Goal: Task Accomplishment & Management: Use online tool/utility

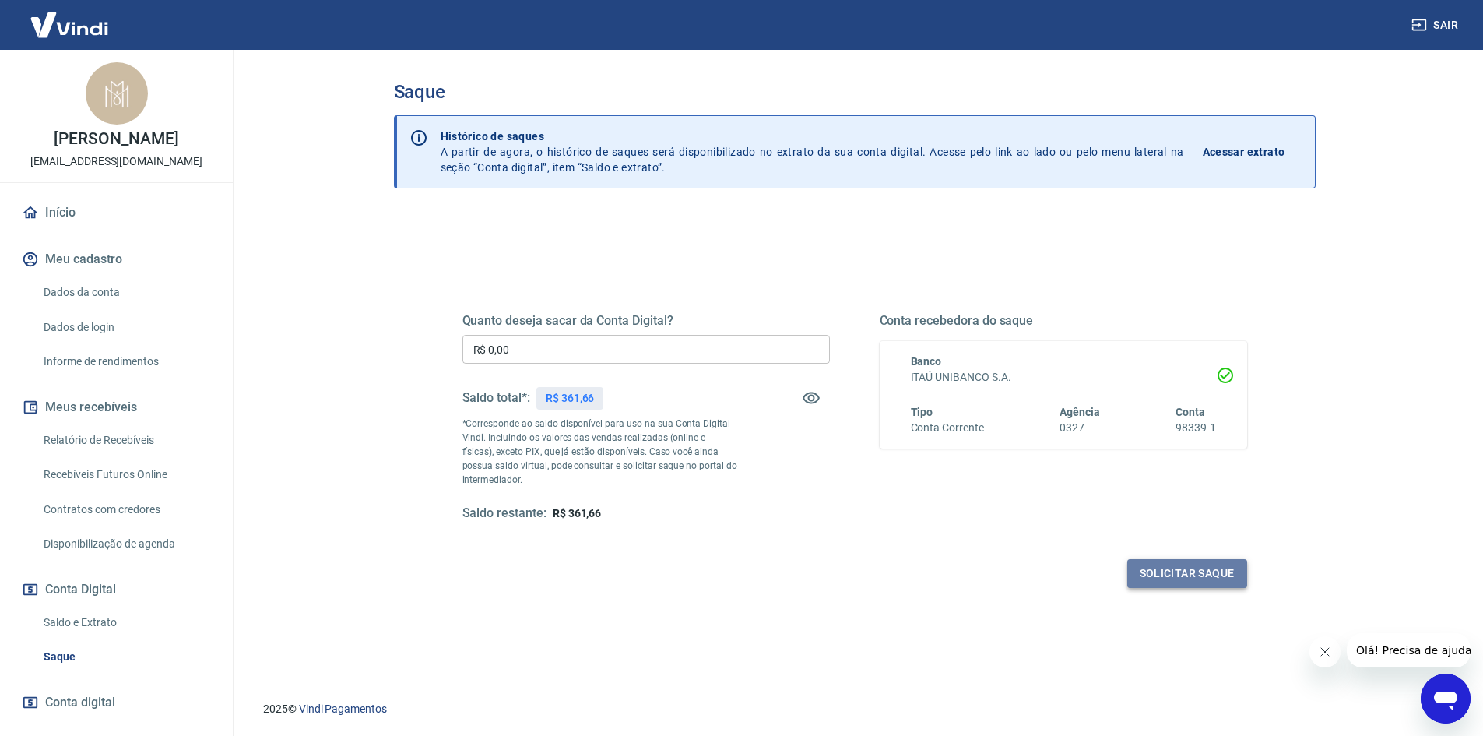
click at [1186, 569] on button "Solicitar saque" at bounding box center [1187, 573] width 120 height 29
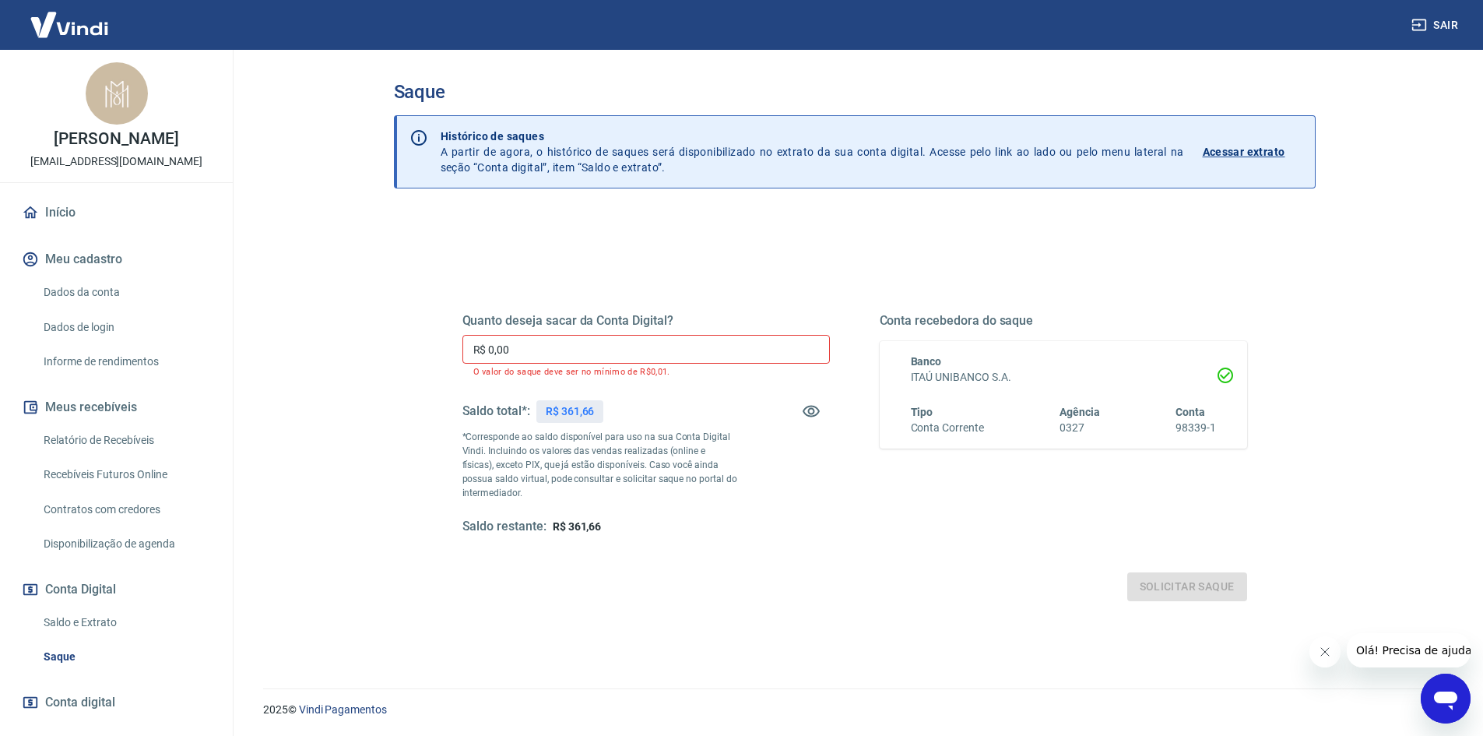
click at [705, 359] on input "R$ 0,00" at bounding box center [645, 349] width 367 height 29
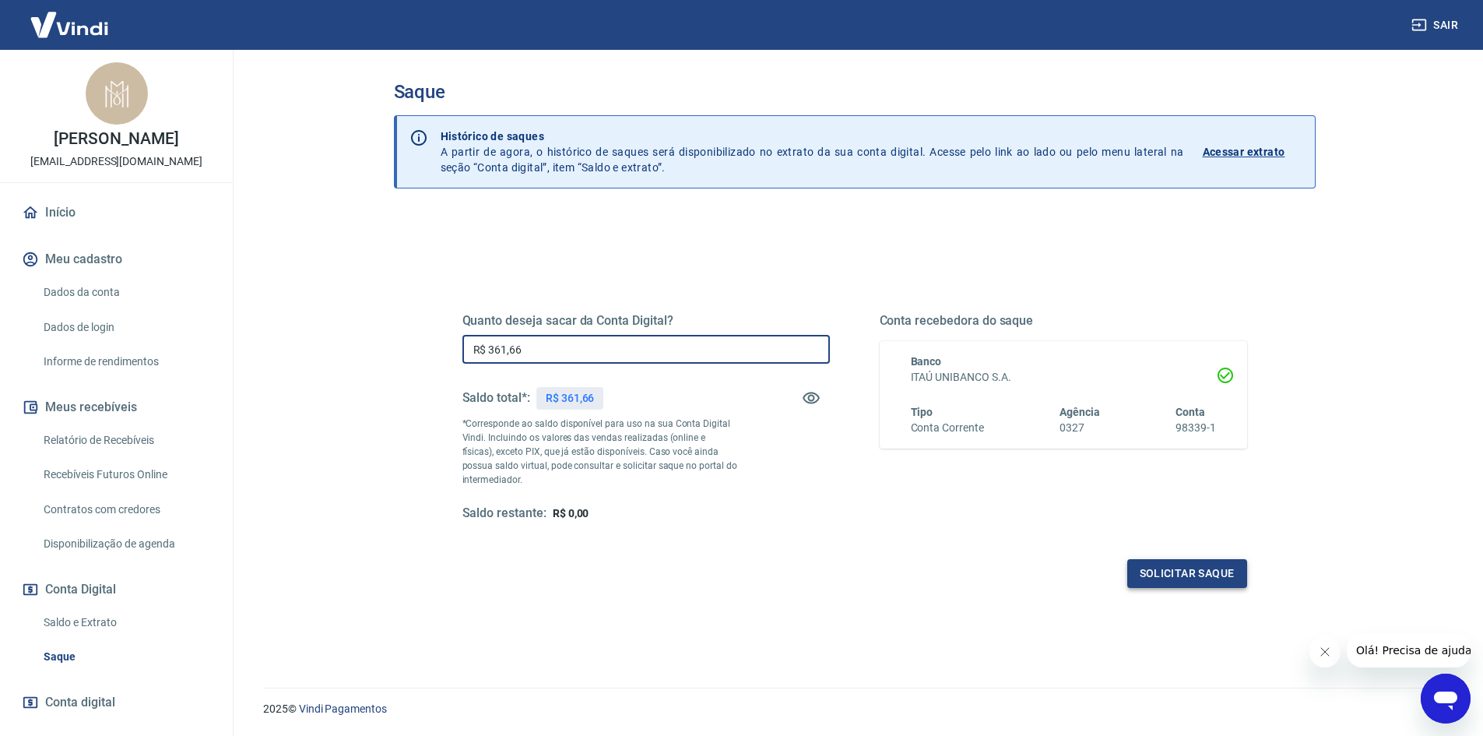
type input "R$ 361,66"
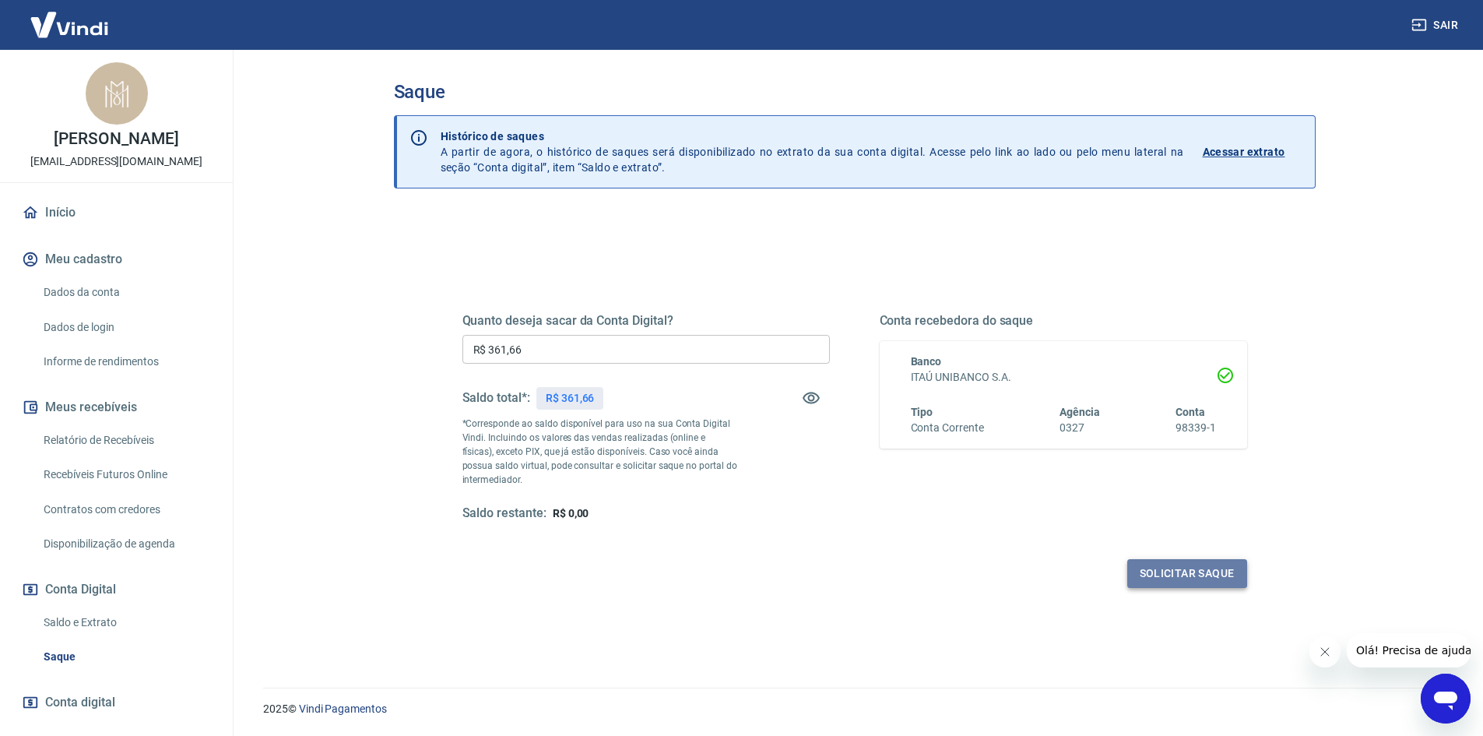
click at [1204, 569] on button "Solicitar saque" at bounding box center [1187, 573] width 120 height 29
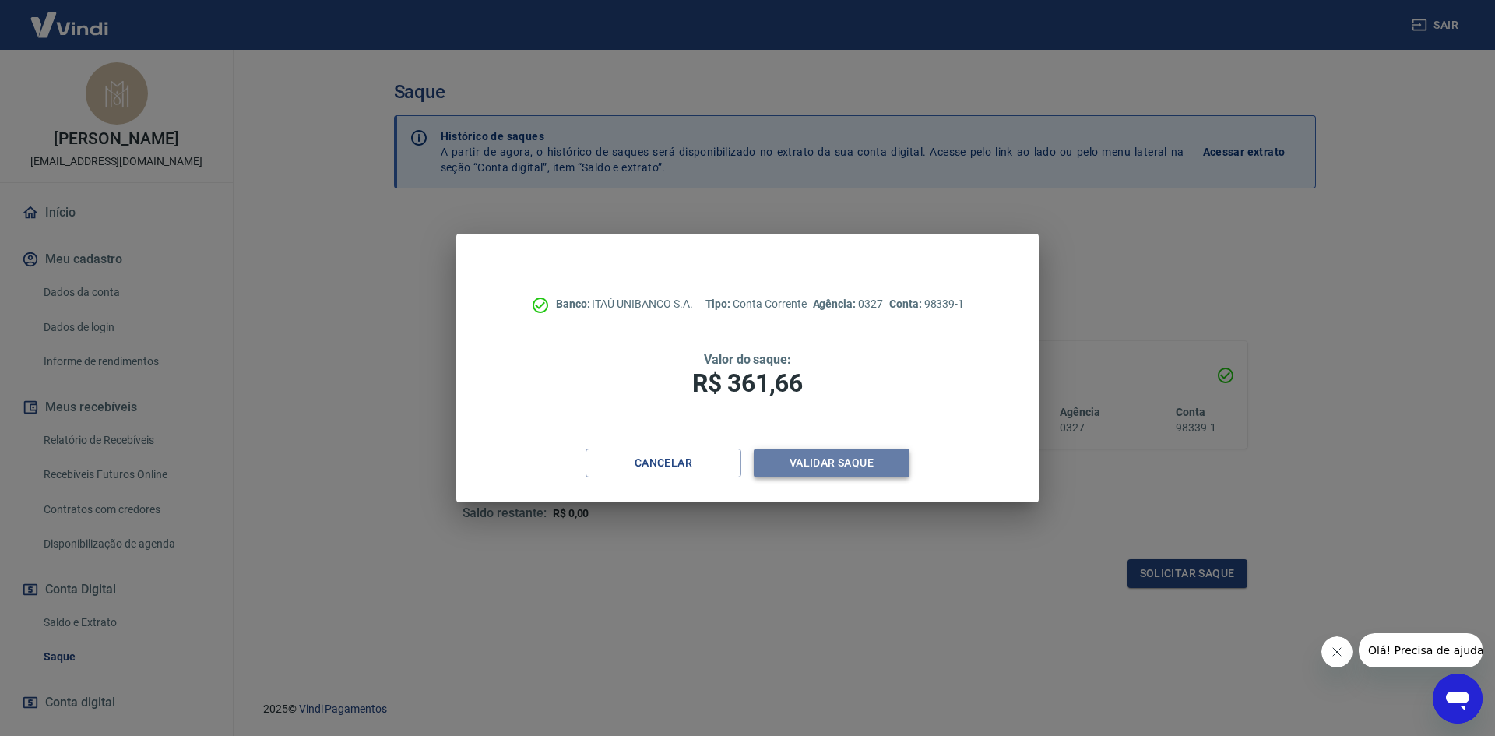
click at [869, 459] on button "Validar saque" at bounding box center [832, 462] width 156 height 29
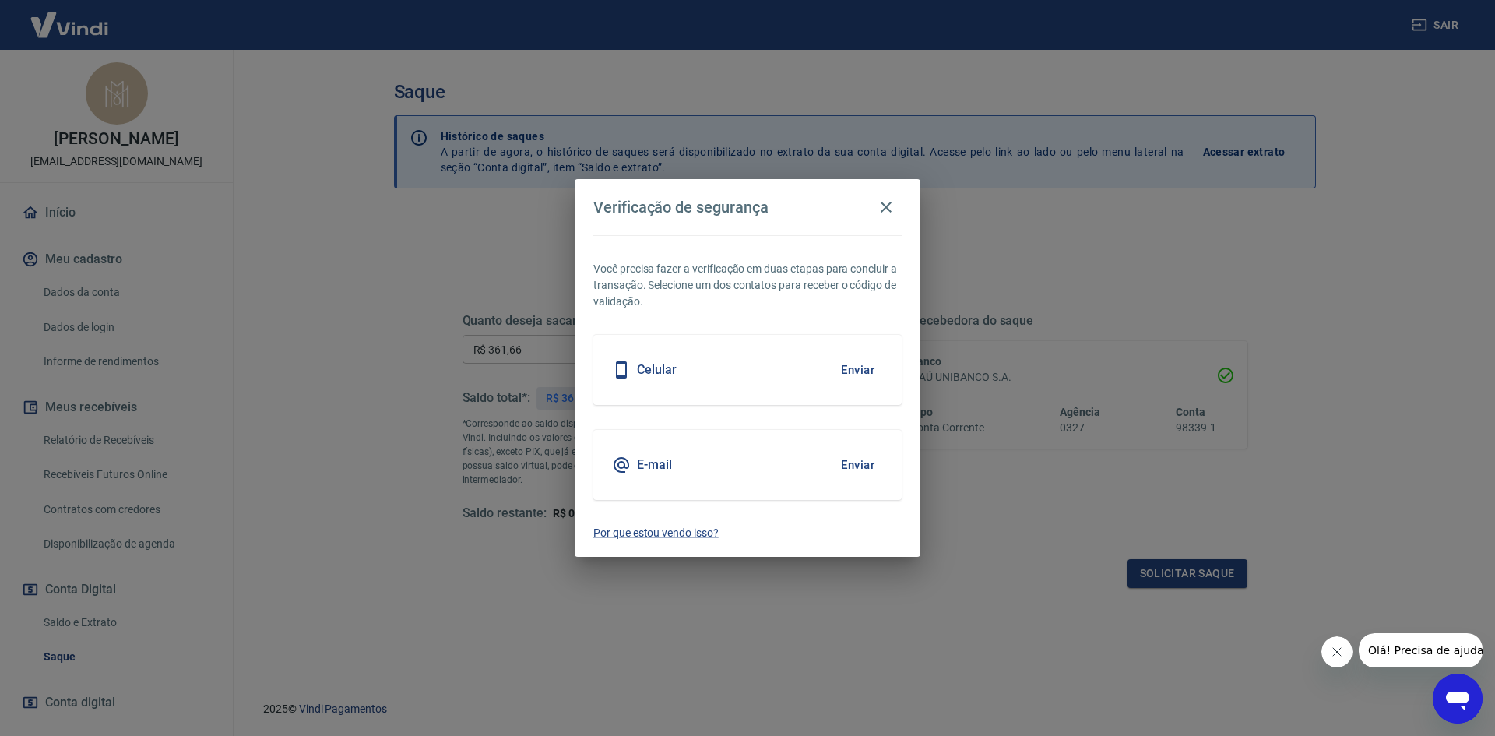
click at [852, 465] on button "Enviar" at bounding box center [857, 464] width 51 height 33
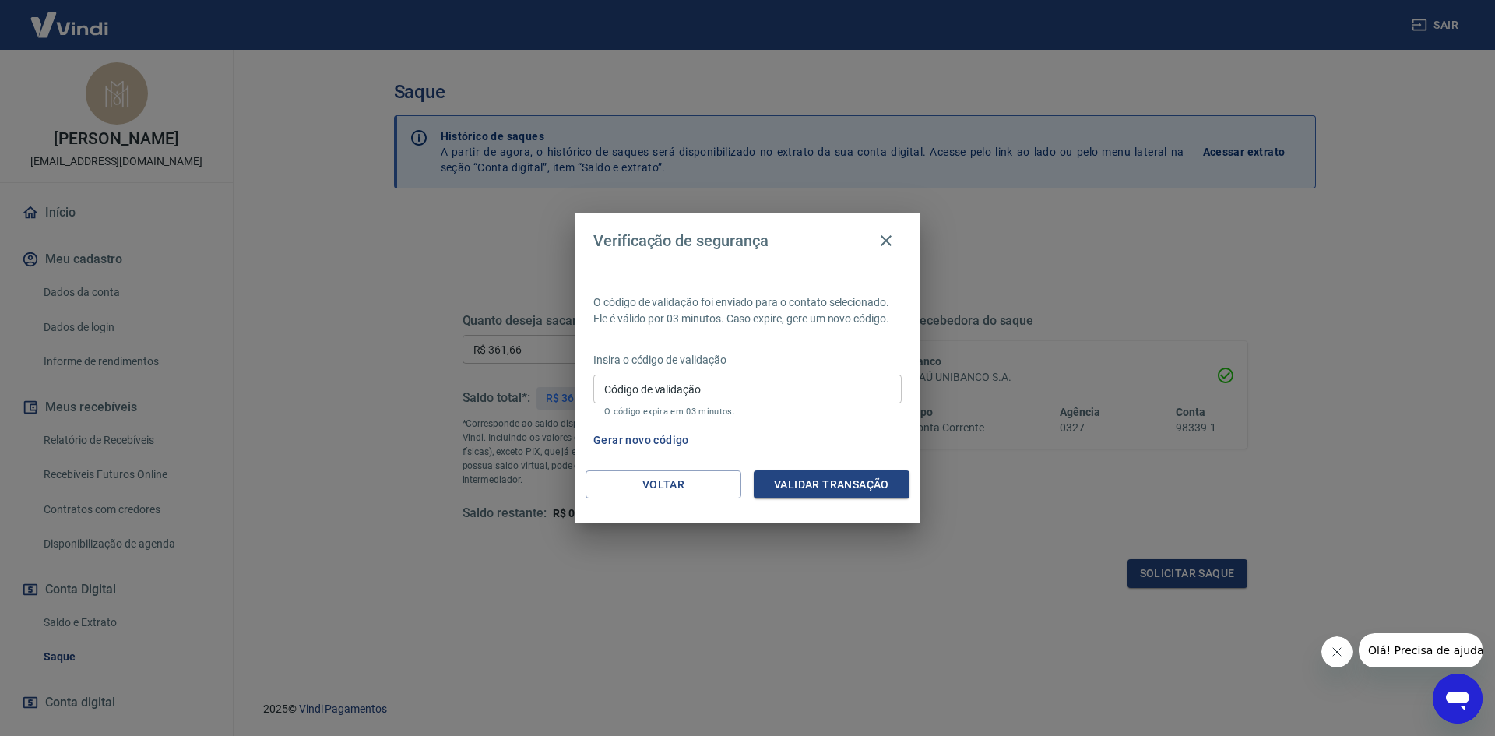
click at [807, 392] on input "Código de validação" at bounding box center [747, 388] width 308 height 29
type input "699212"
click at [856, 476] on button "Validar transação" at bounding box center [832, 484] width 156 height 29
